Goal: Information Seeking & Learning: Find specific fact

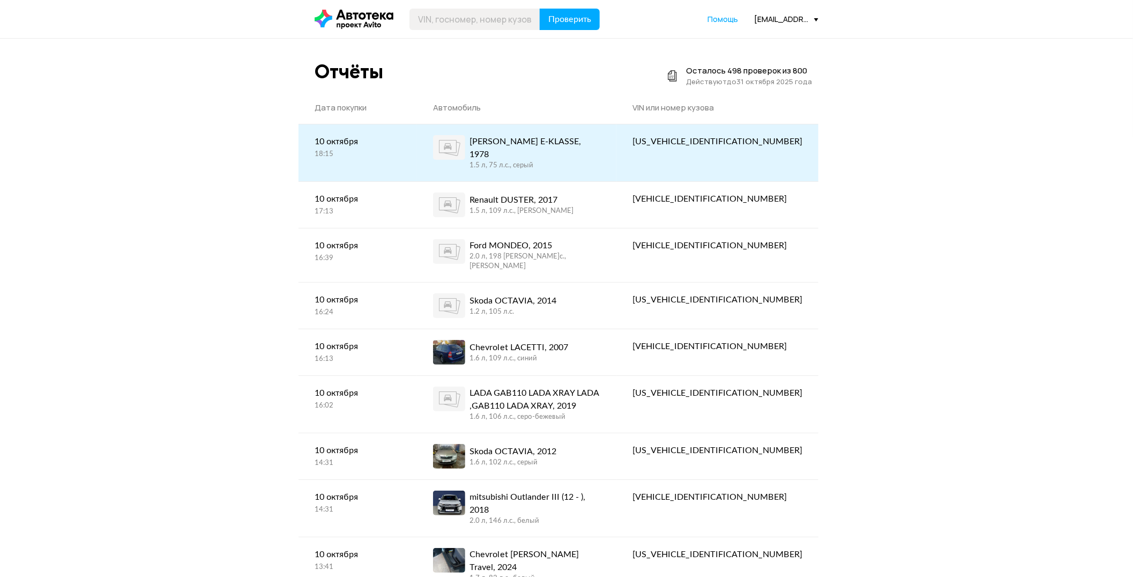
click at [747, 160] on td "[US_VEHICLE_IDENTIFICATION_NUMBER]" at bounding box center [717, 152] width 202 height 57
click at [597, 161] on div "1.5 л, 75 л.c., серый" at bounding box center [535, 166] width 131 height 10
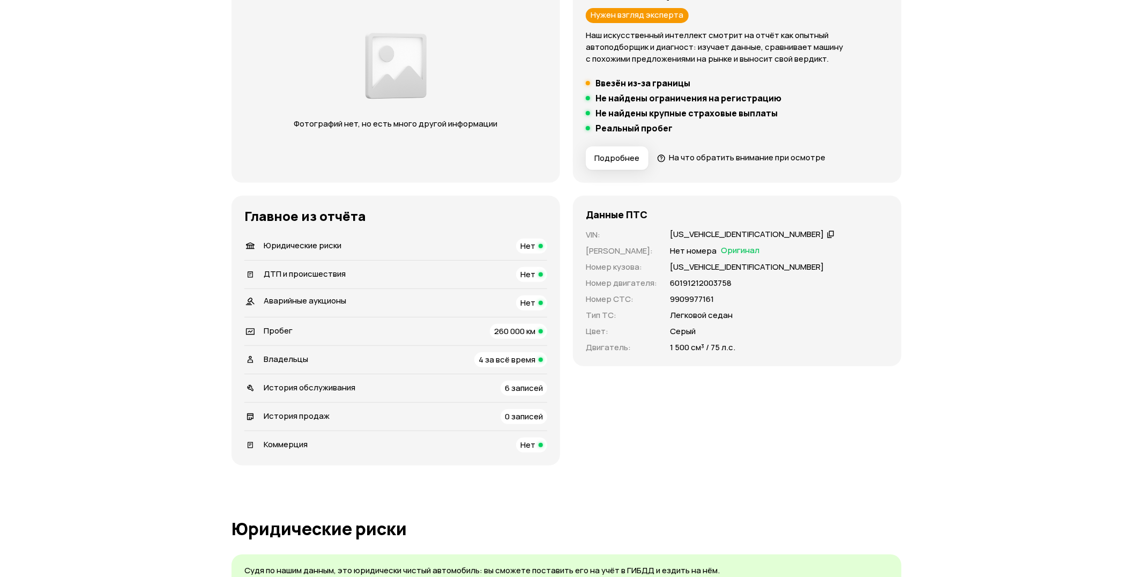
scroll to position [178, 0]
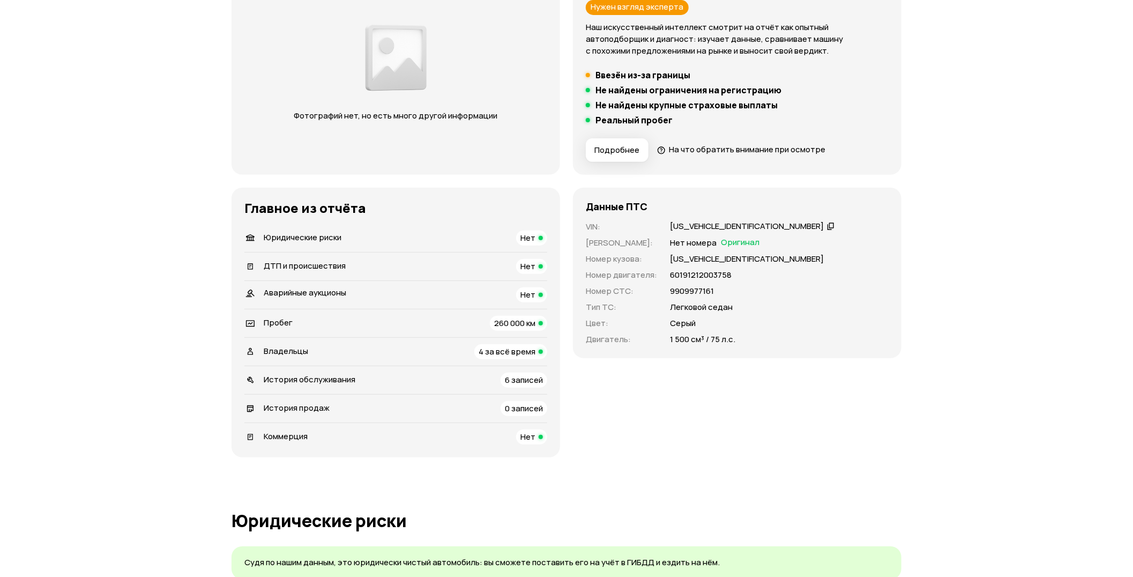
click at [670, 232] on div "[US_VEHICLE_IDENTIFICATION_NUMBER]" at bounding box center [747, 226] width 154 height 11
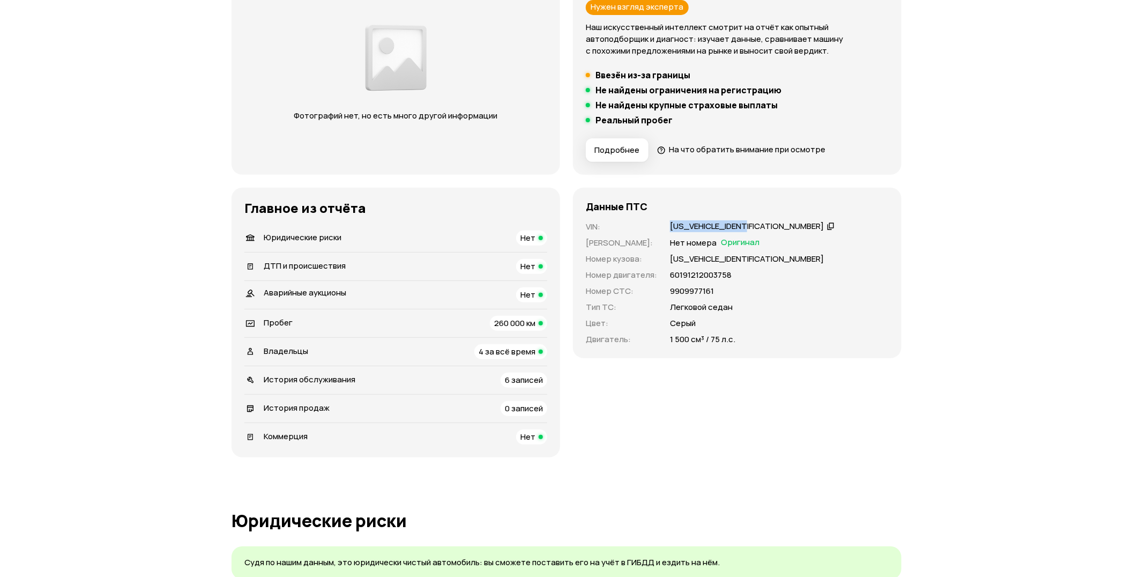
copy div "[US_VEHICLE_IDENTIFICATION_NUMBER]"
drag, startPoint x: 308, startPoint y: 322, endPoint x: 394, endPoint y: 331, distance: 86.2
click at [586, 331] on div "VIN : [US_VEHICLE_IDENTIFICATION_NUMBER]   Номер ПТС : Нет номера Оригинал Номе…" at bounding box center [737, 283] width 303 height 124
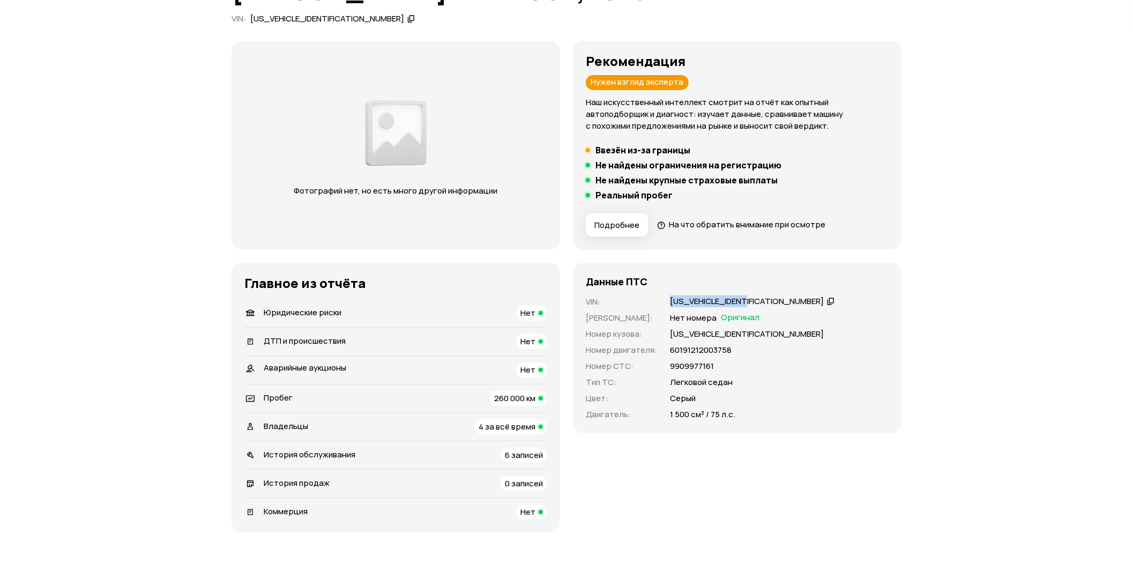
scroll to position [238, 0]
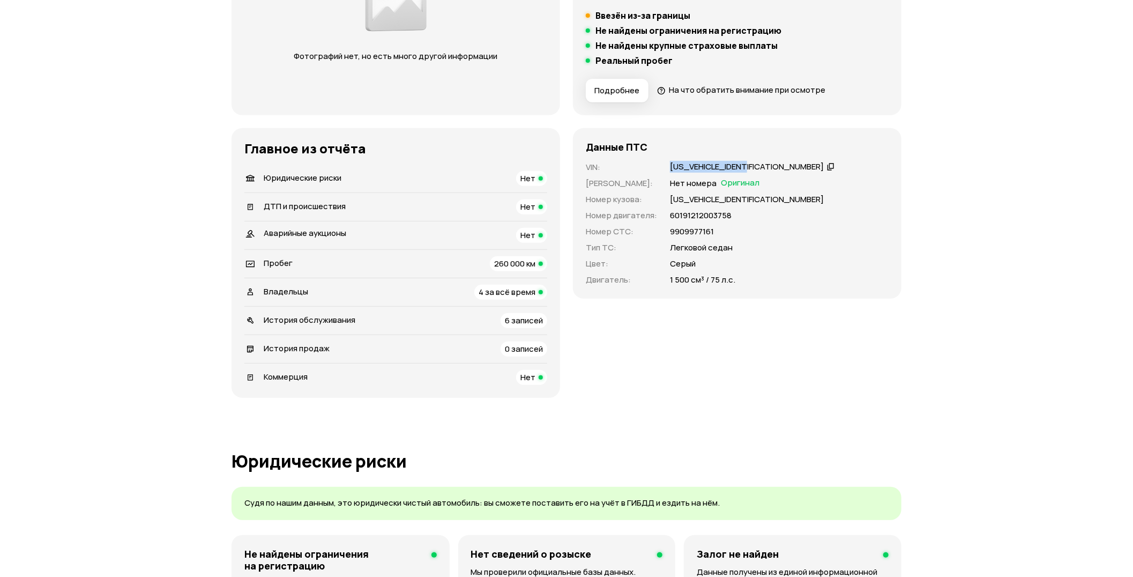
click at [670, 173] on div "[US_VEHICLE_IDENTIFICATION_NUMBER]" at bounding box center [747, 166] width 154 height 11
drag, startPoint x: 309, startPoint y: 263, endPoint x: 395, endPoint y: 269, distance: 86.0
click at [586, 269] on div "VIN : [US_VEHICLE_IDENTIFICATION_NUMBER]   Номер ПТС : Нет номера Оригинал Номе…" at bounding box center [737, 223] width 303 height 124
copy div "[US_VEHICLE_IDENTIFICATION_NUMBER]"
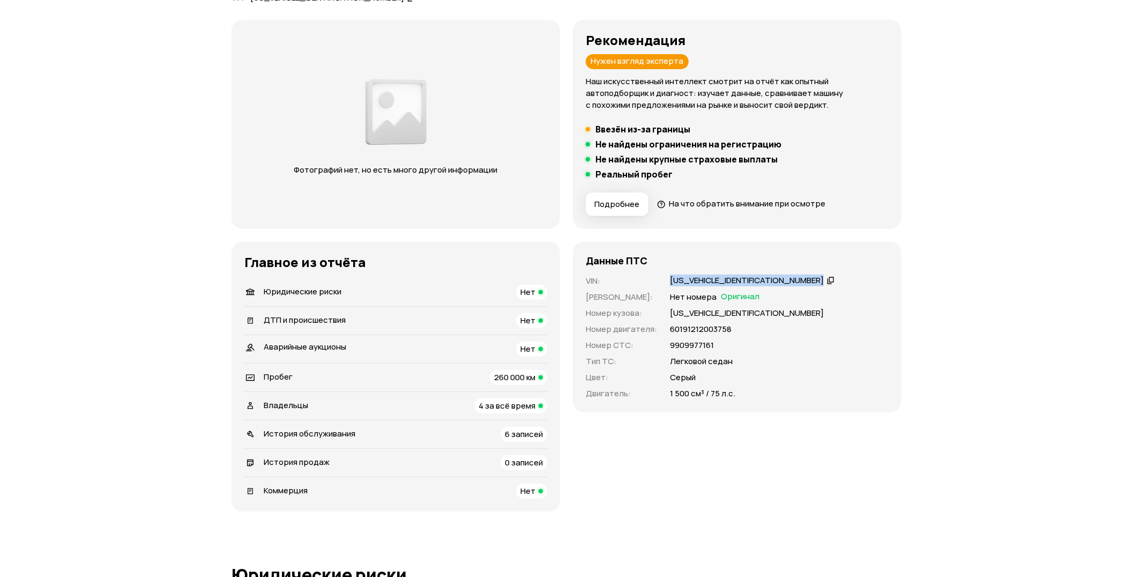
scroll to position [0, 0]
